Goal: Transaction & Acquisition: Purchase product/service

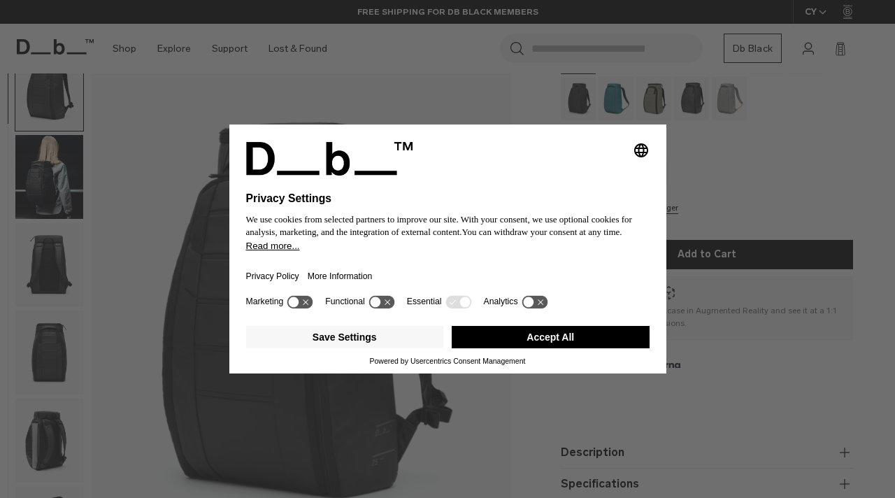
click at [509, 343] on button "Accept All" at bounding box center [551, 337] width 198 height 22
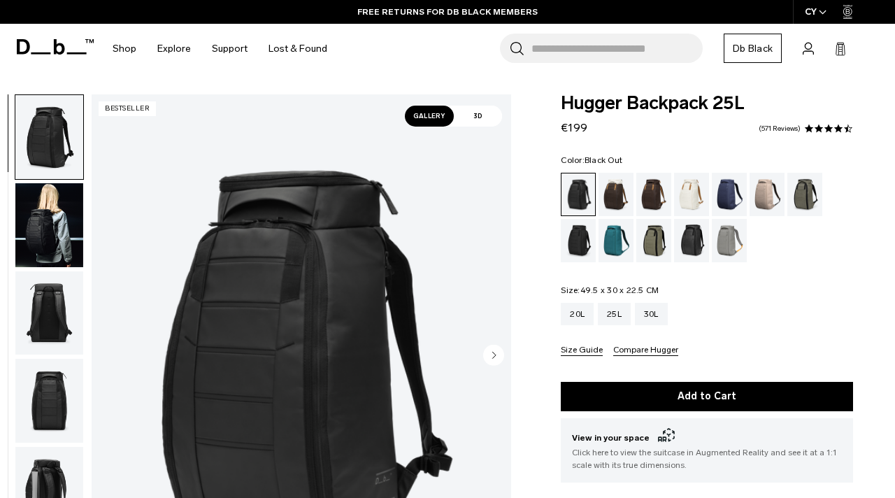
click at [52, 234] on img "button" at bounding box center [49, 225] width 68 height 84
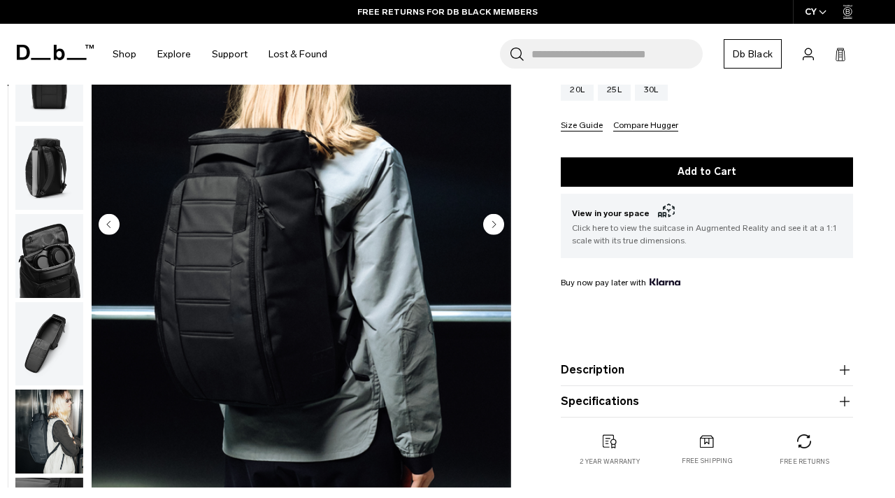
scroll to position [213, 0]
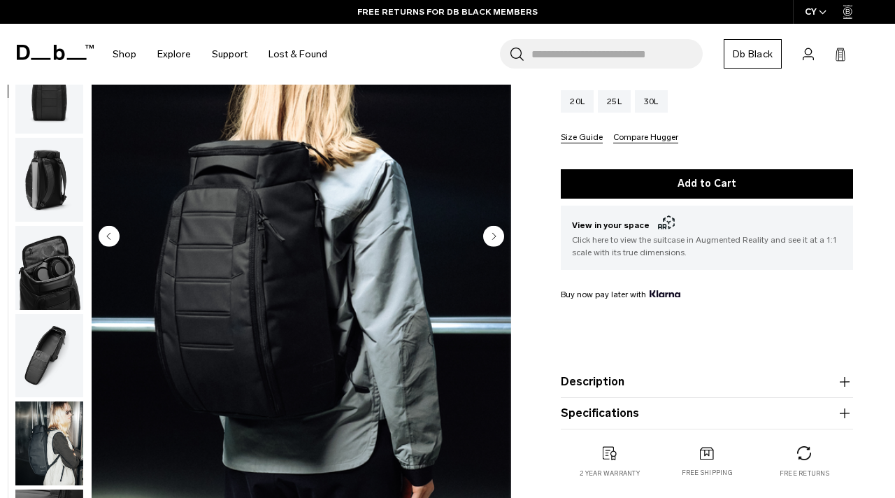
click at [493, 243] on circle "Next slide" at bounding box center [493, 235] width 21 height 21
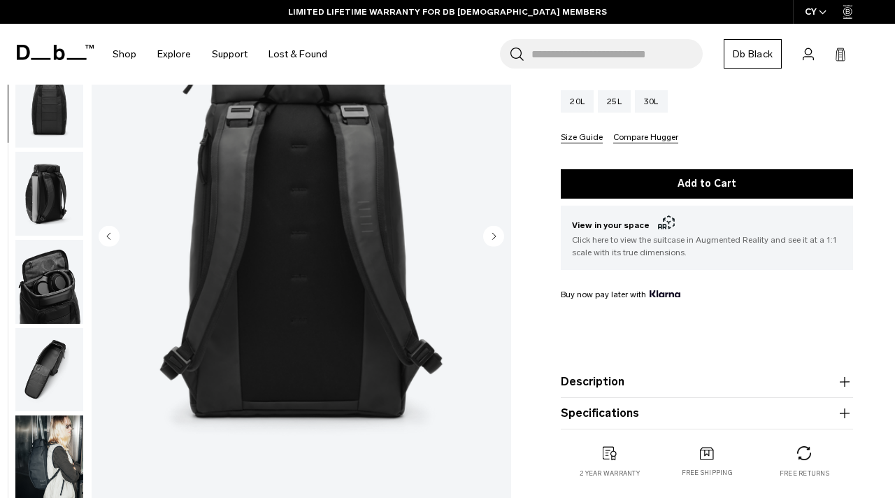
click at [494, 236] on icon "Next slide" at bounding box center [494, 236] width 3 height 6
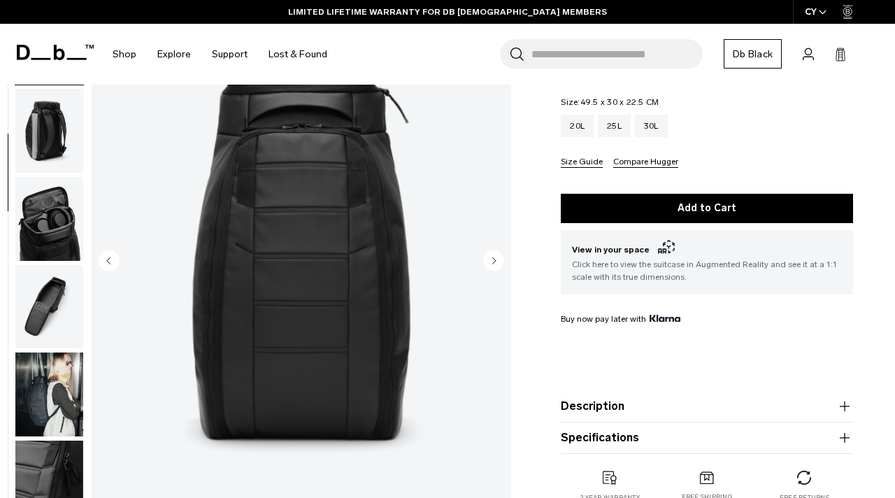
scroll to position [189, 0]
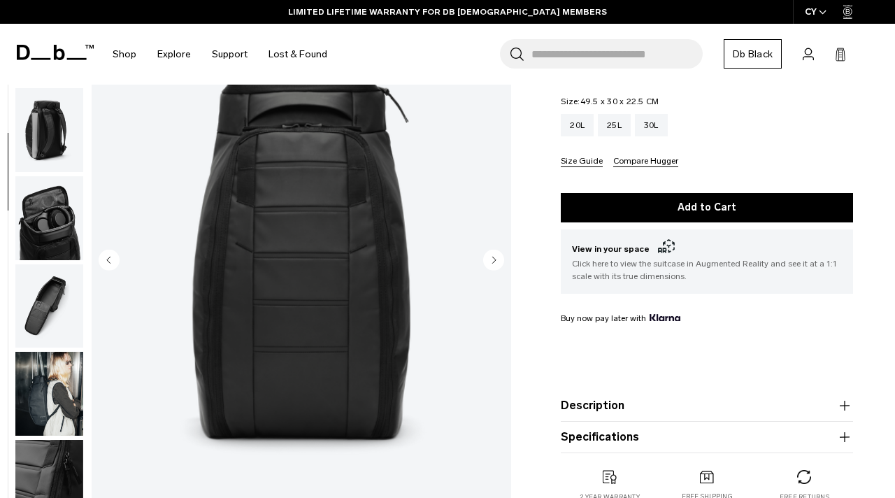
click at [491, 260] on circle "Next slide" at bounding box center [493, 259] width 21 height 21
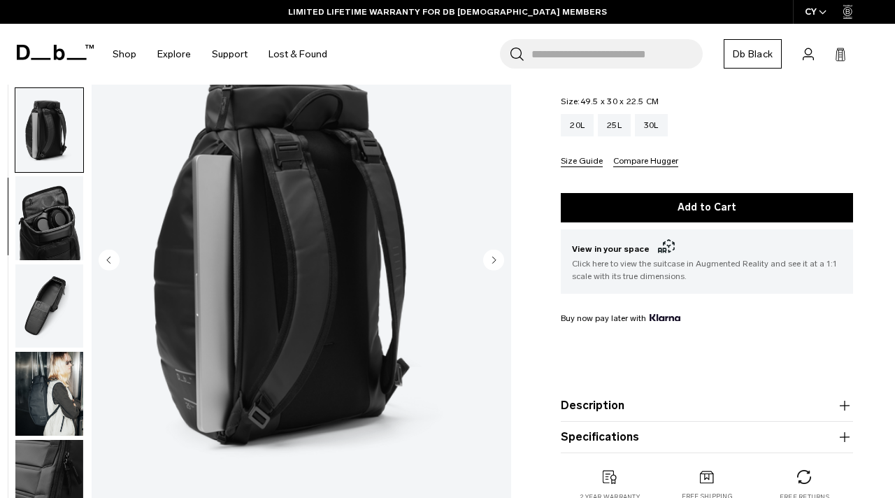
scroll to position [352, 0]
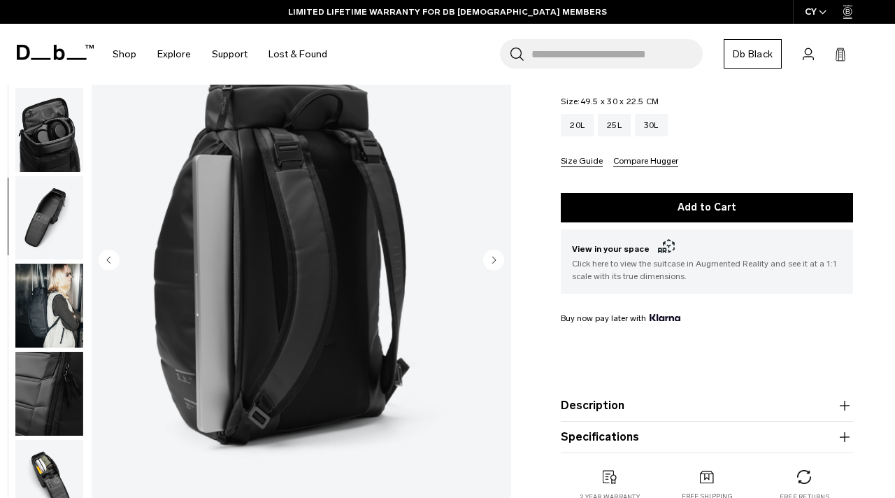
click at [491, 260] on circle "Next slide" at bounding box center [493, 259] width 21 height 21
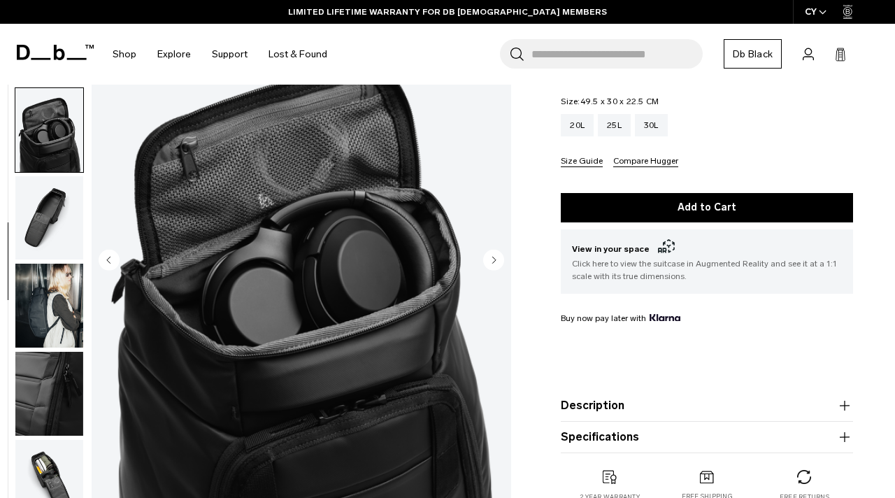
scroll to position [440, 0]
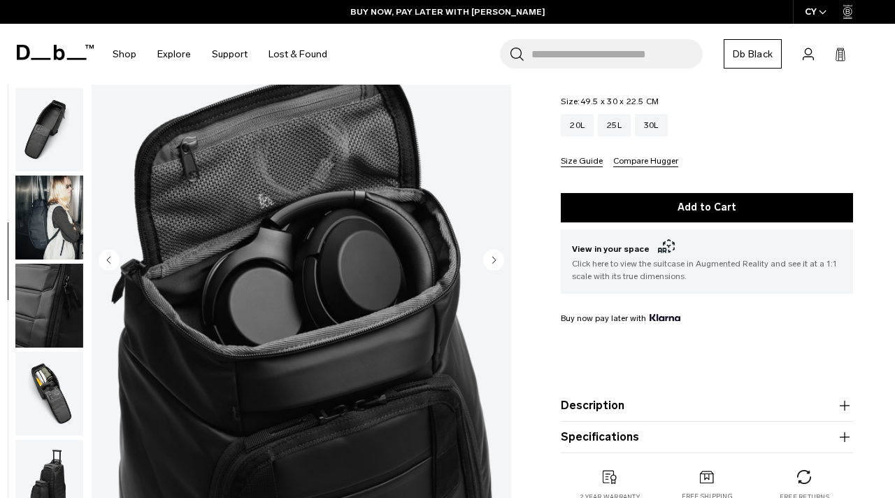
click at [491, 260] on circle "Next slide" at bounding box center [493, 259] width 21 height 21
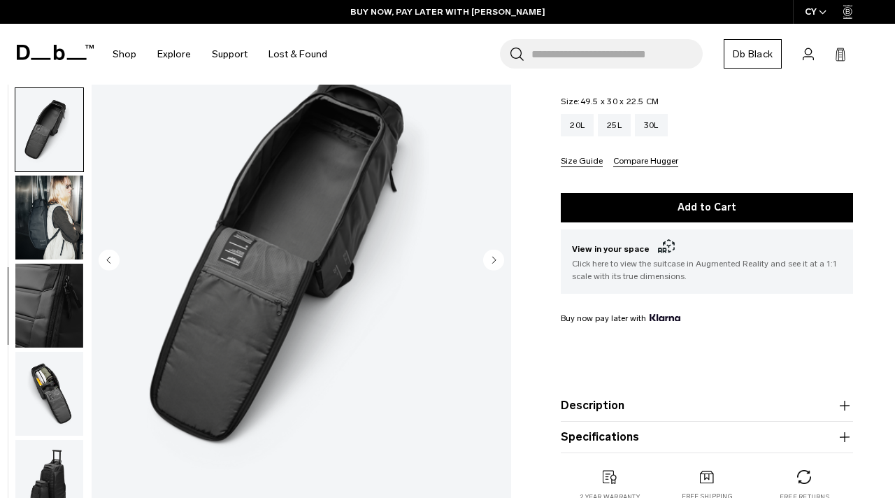
scroll to position [441, 0]
click at [491, 260] on circle "Next slide" at bounding box center [493, 259] width 21 height 21
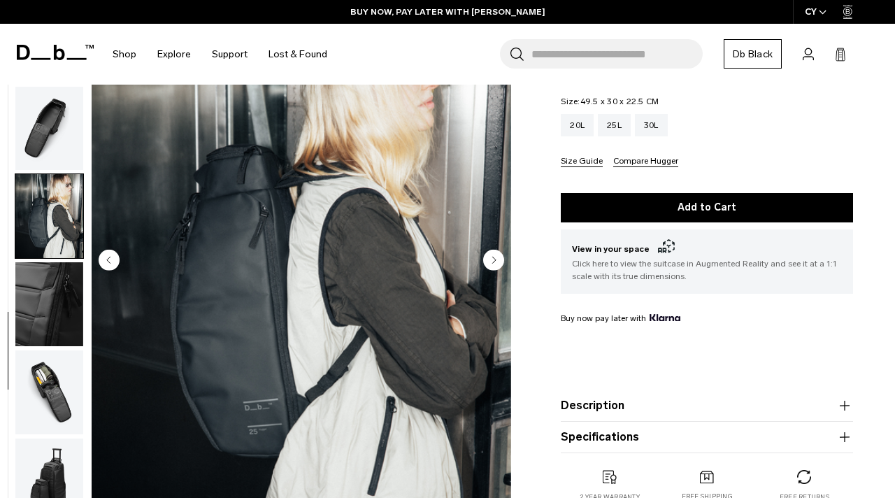
click at [491, 260] on circle "Next slide" at bounding box center [493, 259] width 21 height 21
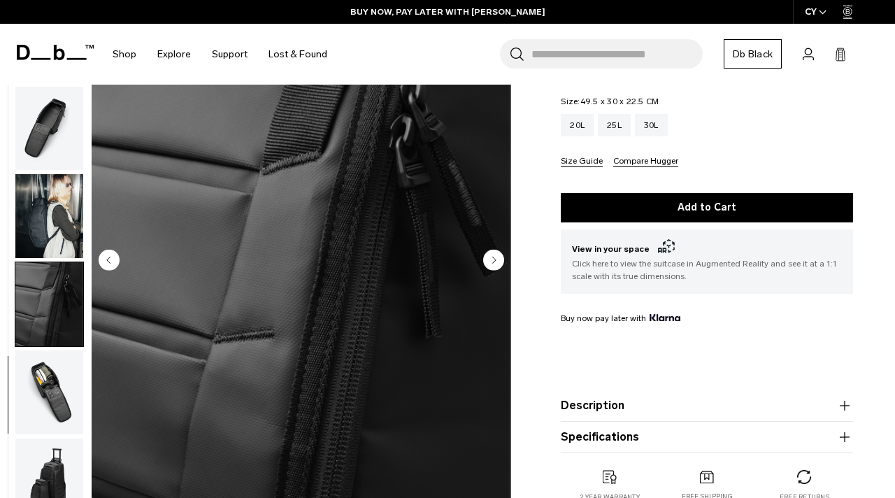
click at [491, 260] on circle "Next slide" at bounding box center [493, 259] width 21 height 21
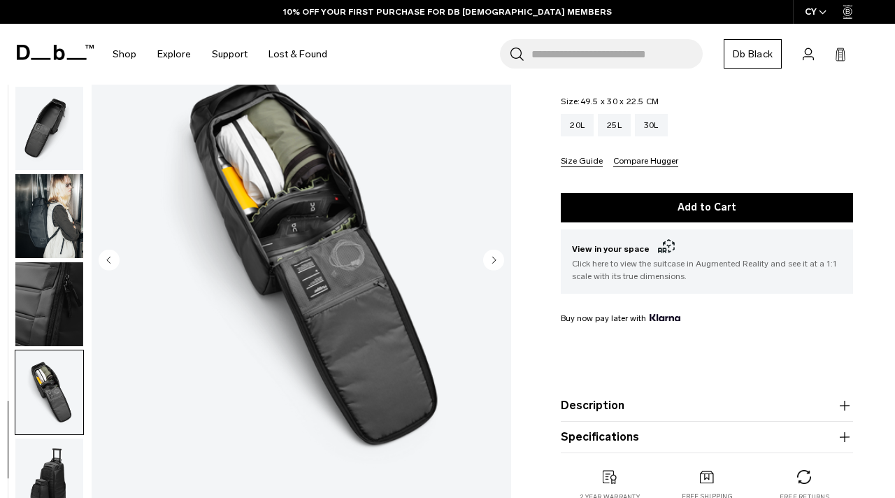
click at [491, 260] on circle "Next slide" at bounding box center [493, 259] width 21 height 21
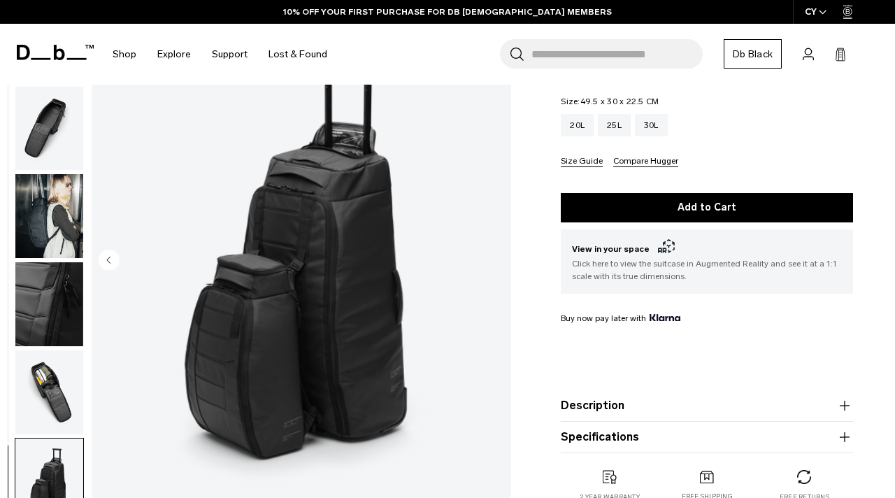
click at [491, 260] on img "11 / 11" at bounding box center [302, 261] width 420 height 524
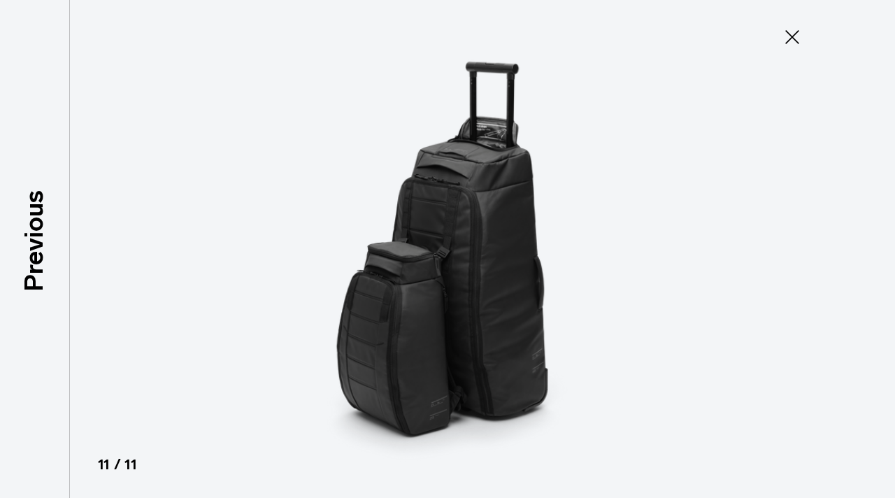
click at [791, 29] on icon at bounding box center [792, 37] width 22 height 22
